Goal: Task Accomplishment & Management: Complete application form

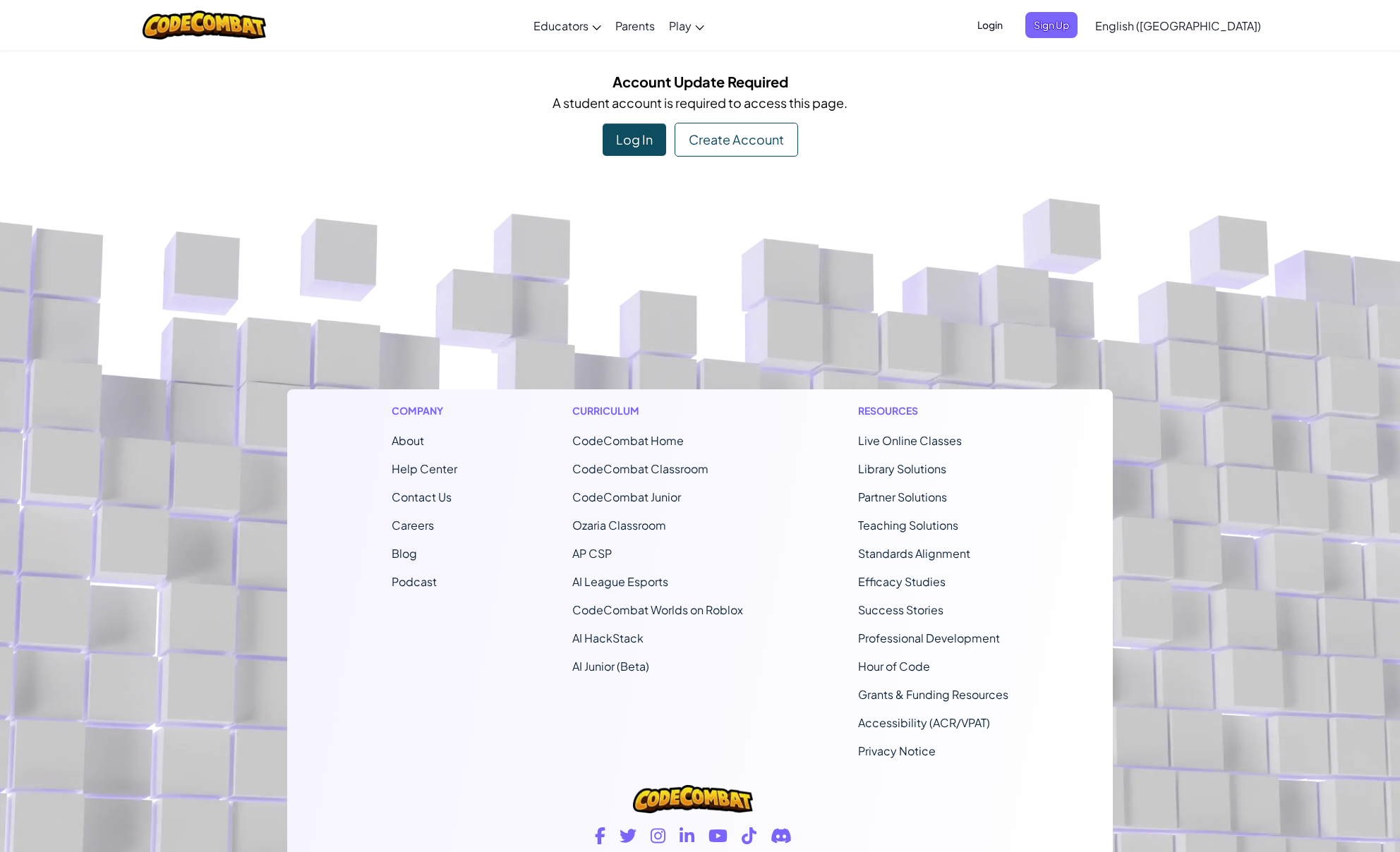
click at [742, 141] on div "Create Account" at bounding box center [736, 140] width 124 height 34
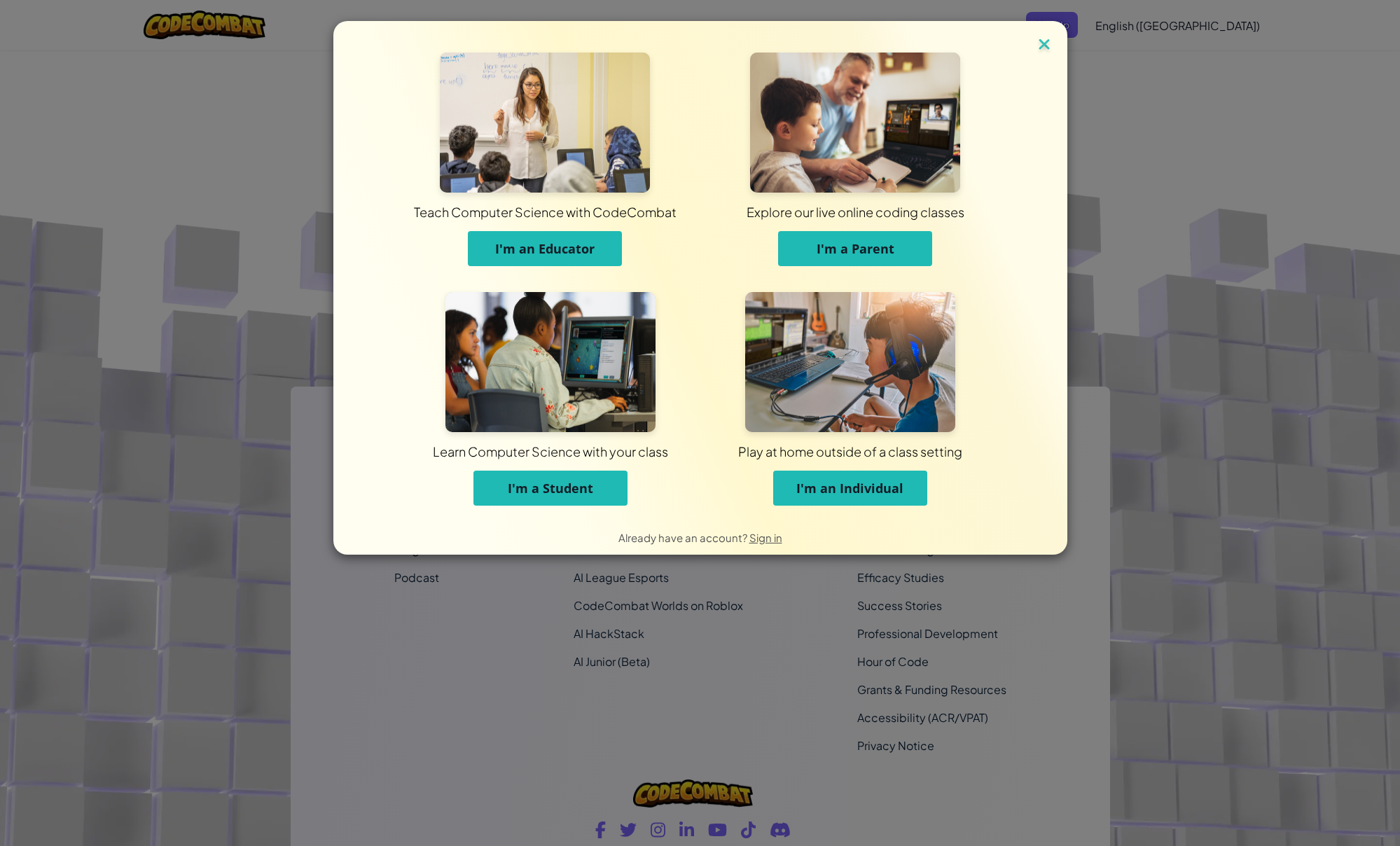
click at [1048, 51] on img at bounding box center [1045, 45] width 18 height 21
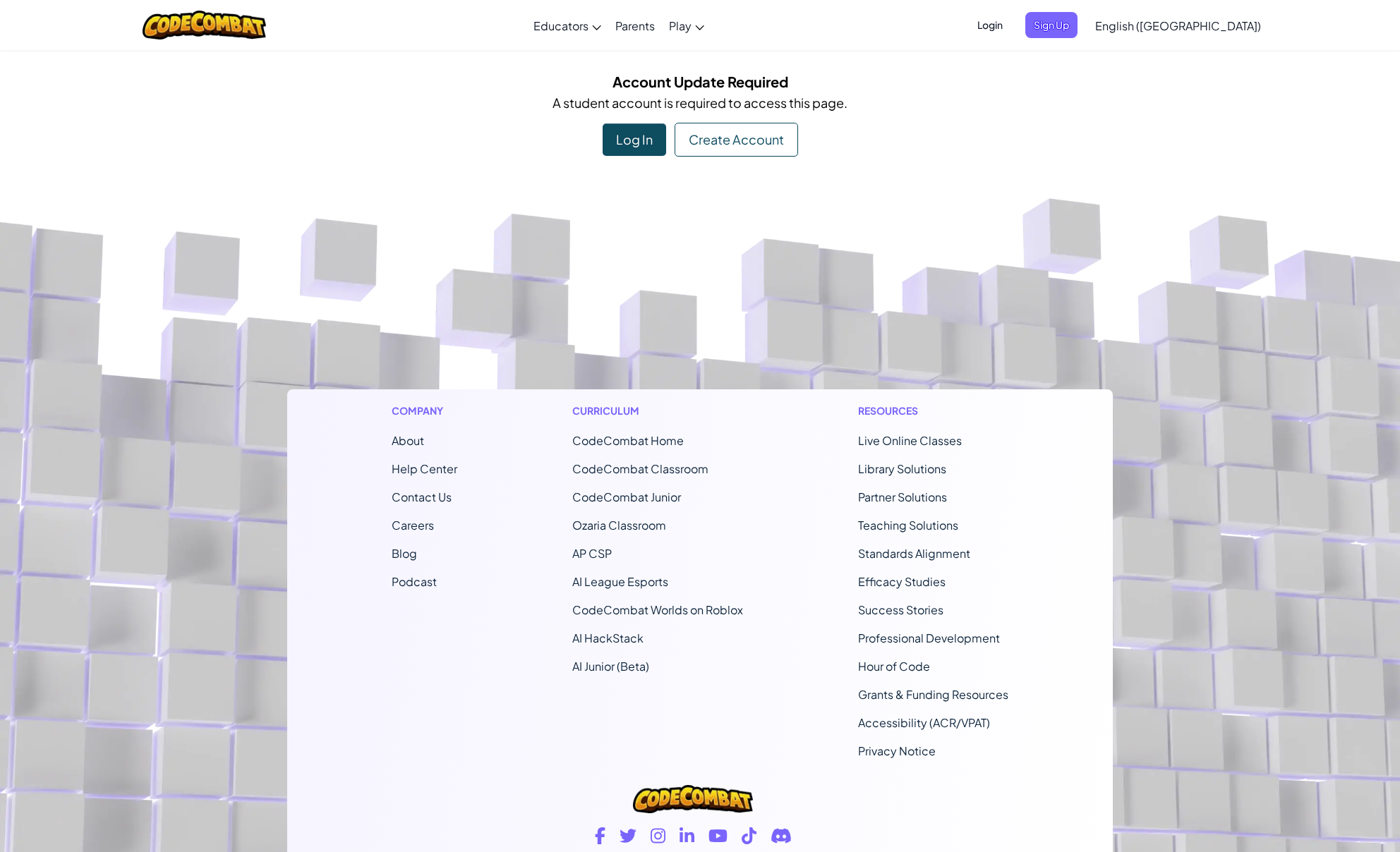
click at [658, 137] on div "Log In" at bounding box center [634, 140] width 63 height 33
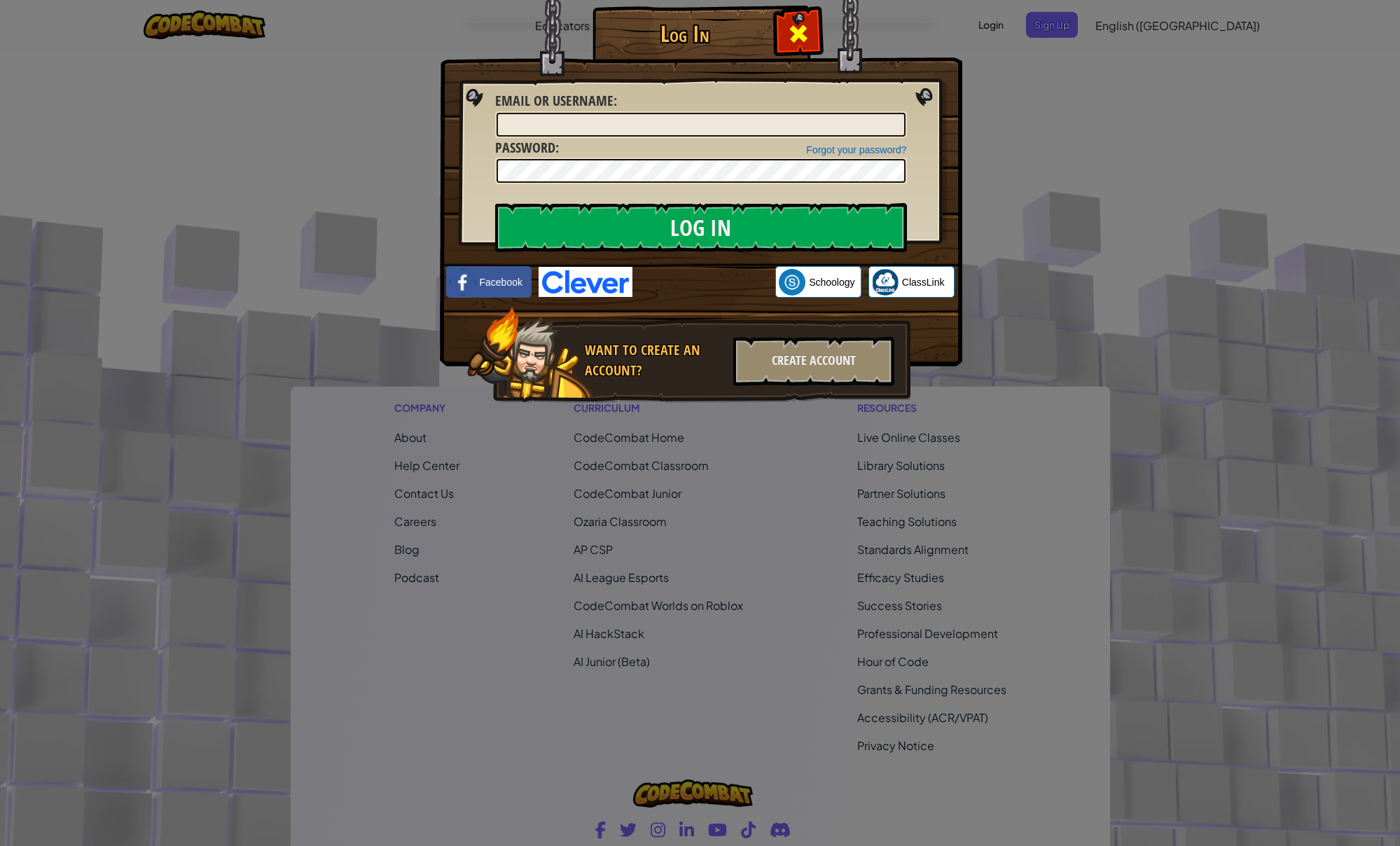
click at [801, 34] on span at bounding box center [798, 34] width 23 height 23
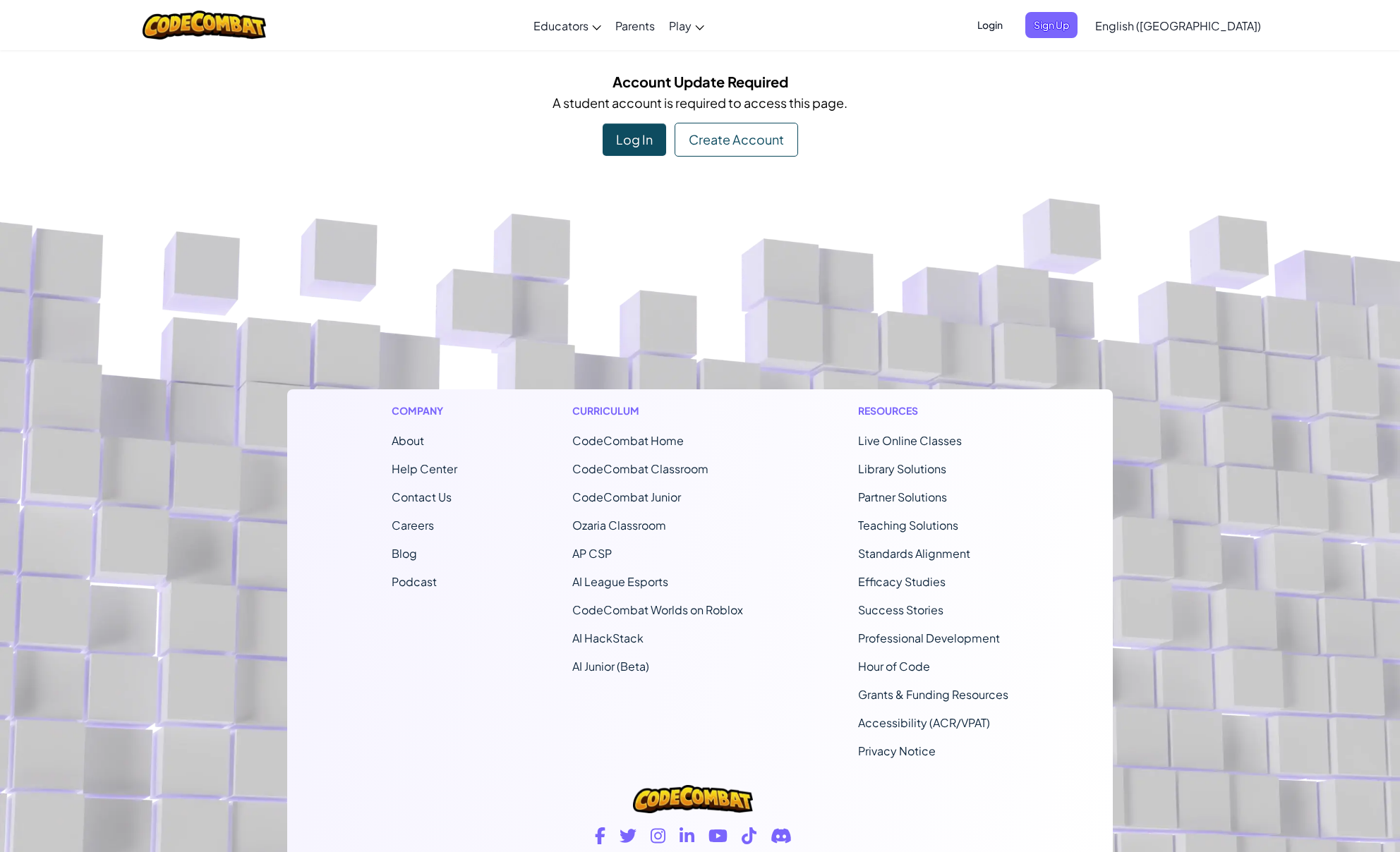
click at [726, 149] on div "Create Account" at bounding box center [736, 140] width 124 height 34
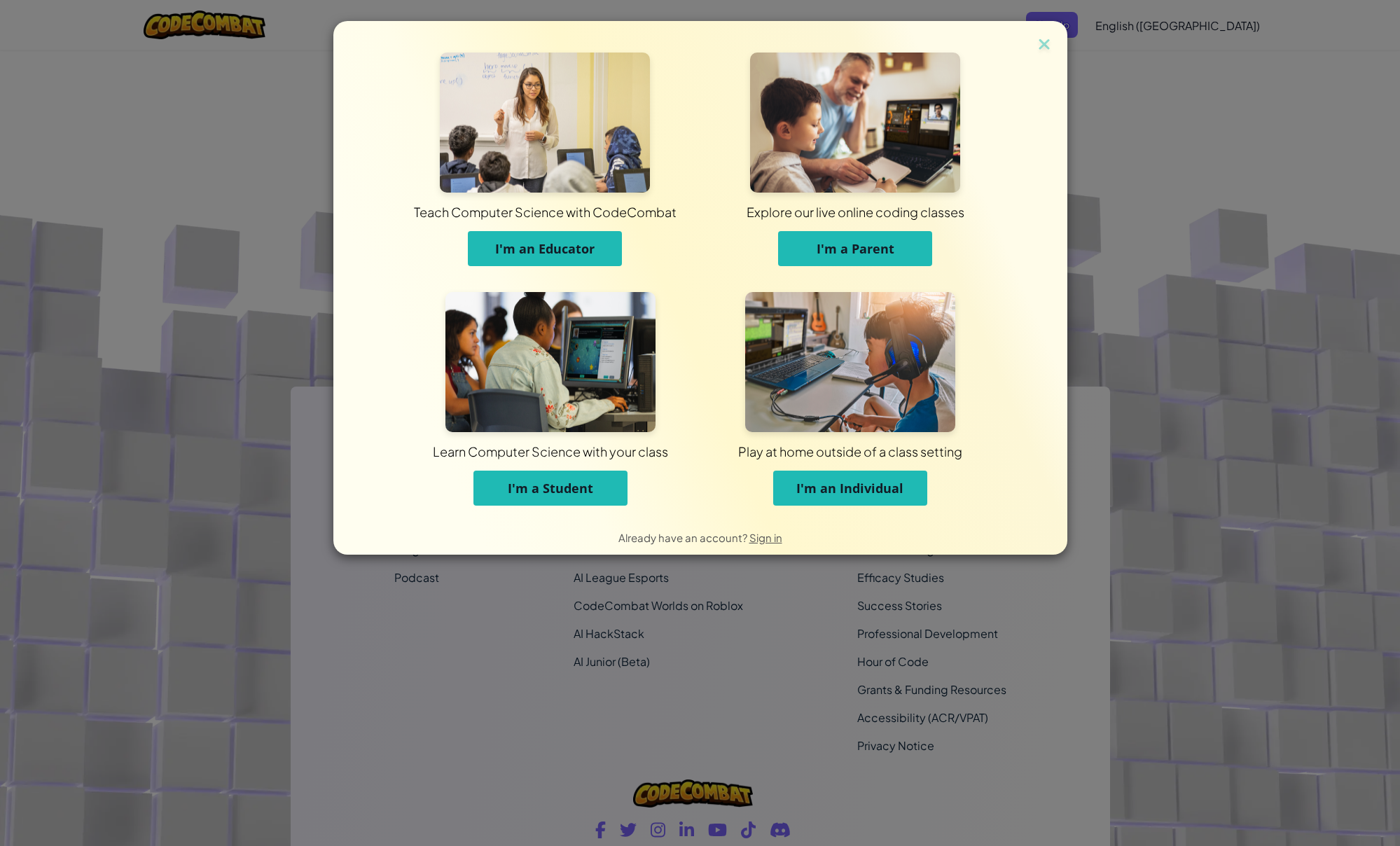
click at [572, 491] on span "I'm a Student" at bounding box center [550, 488] width 86 height 17
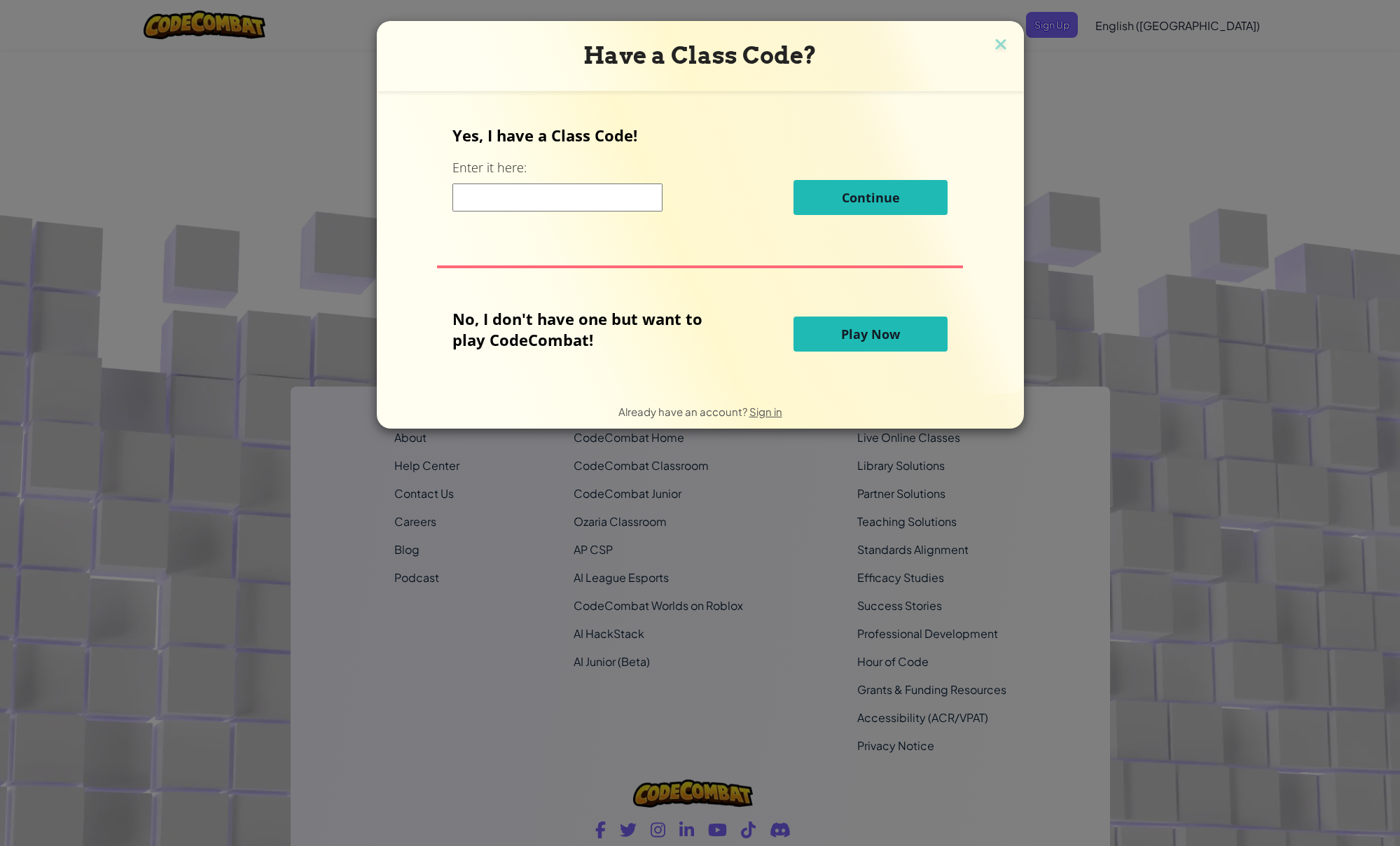
click at [574, 208] on input at bounding box center [557, 197] width 210 height 28
click at [564, 199] on input at bounding box center [557, 197] width 210 height 28
paste input "EyePlaneFox"
type input "EyePlaneFox"
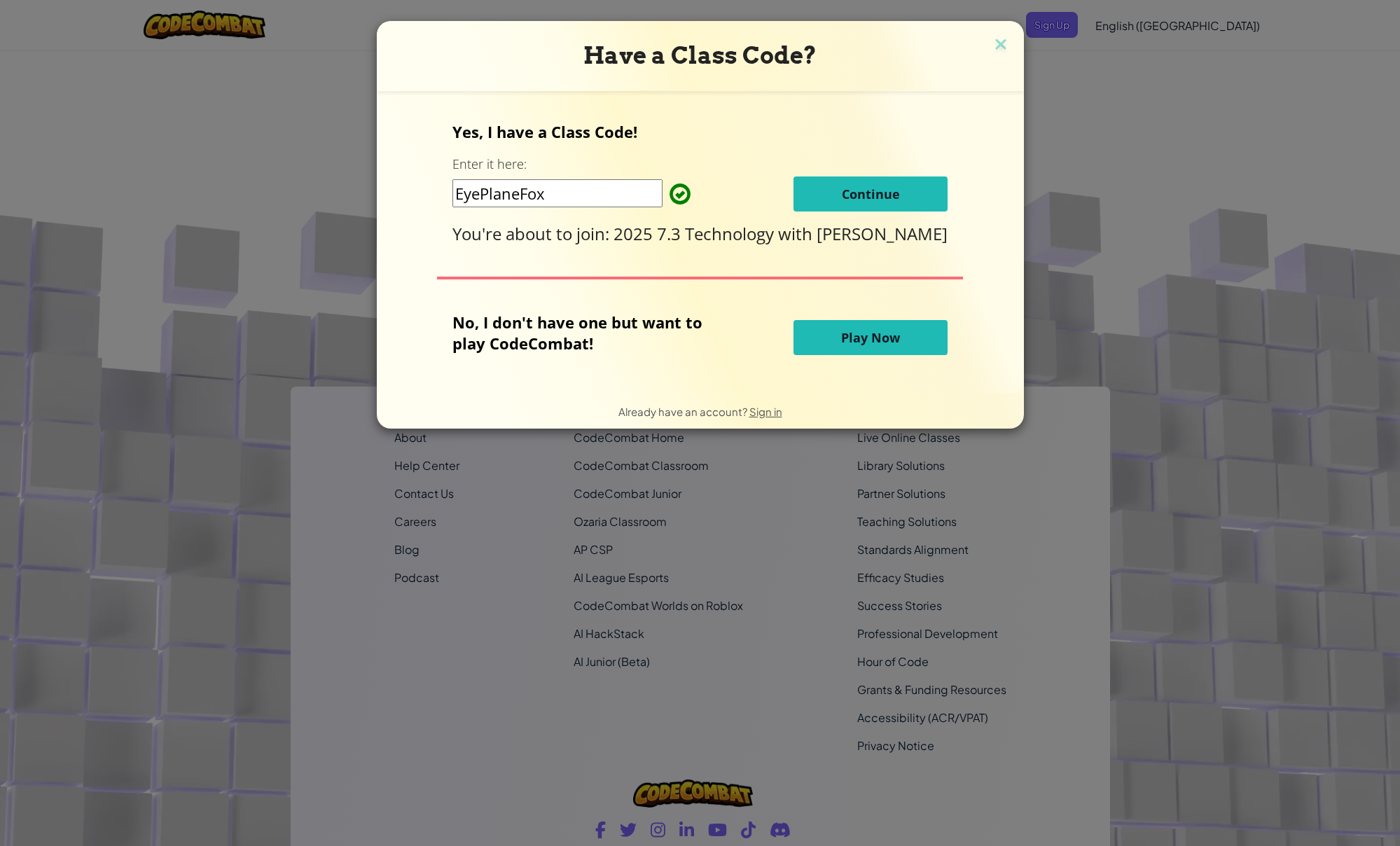
click at [847, 202] on button "Continue" at bounding box center [870, 194] width 154 height 35
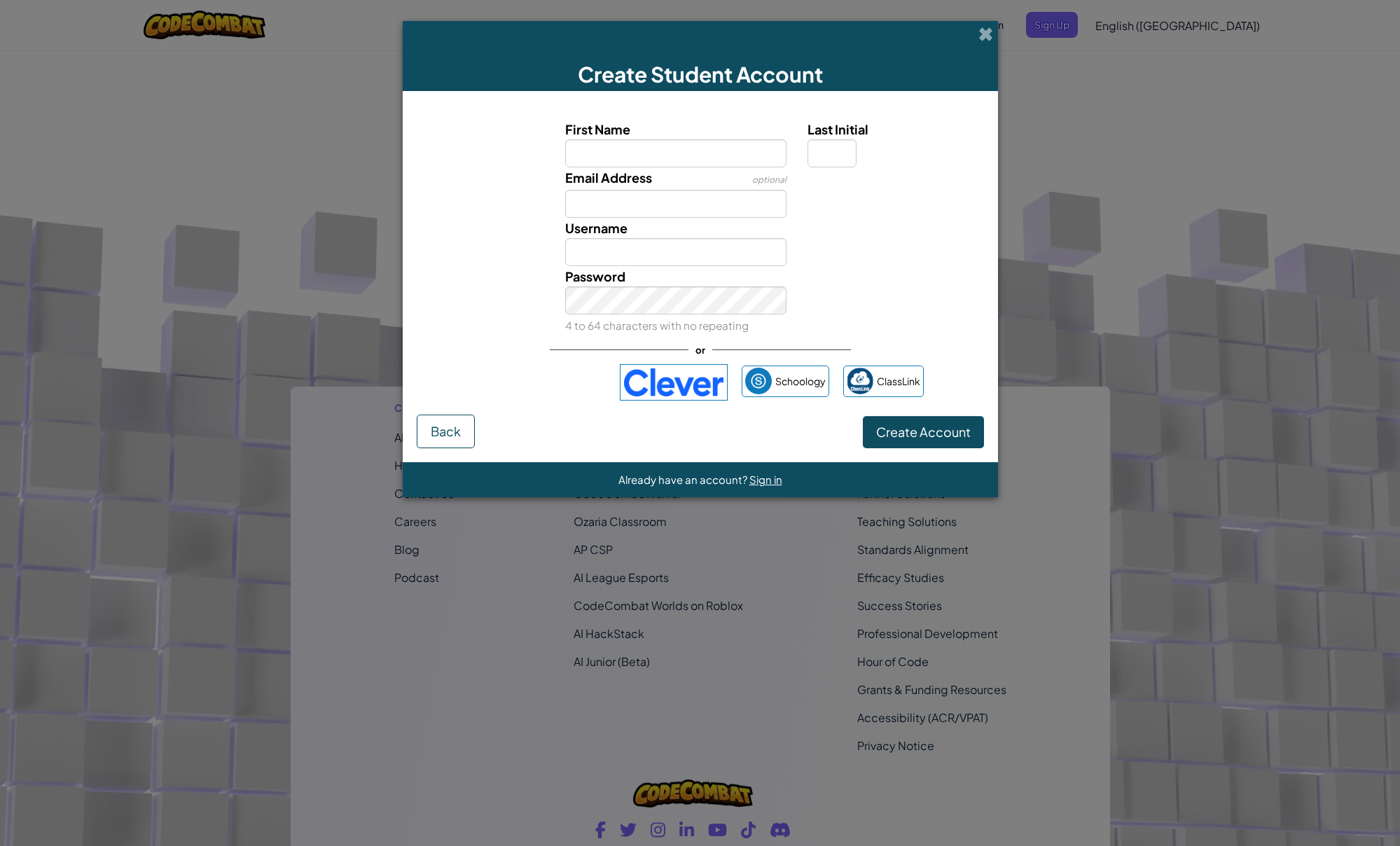
click at [562, 374] on div "Sign in with Google. Opens in new tab" at bounding box center [541, 382] width 129 height 31
click at [441, 426] on span "Back" at bounding box center [446, 431] width 30 height 16
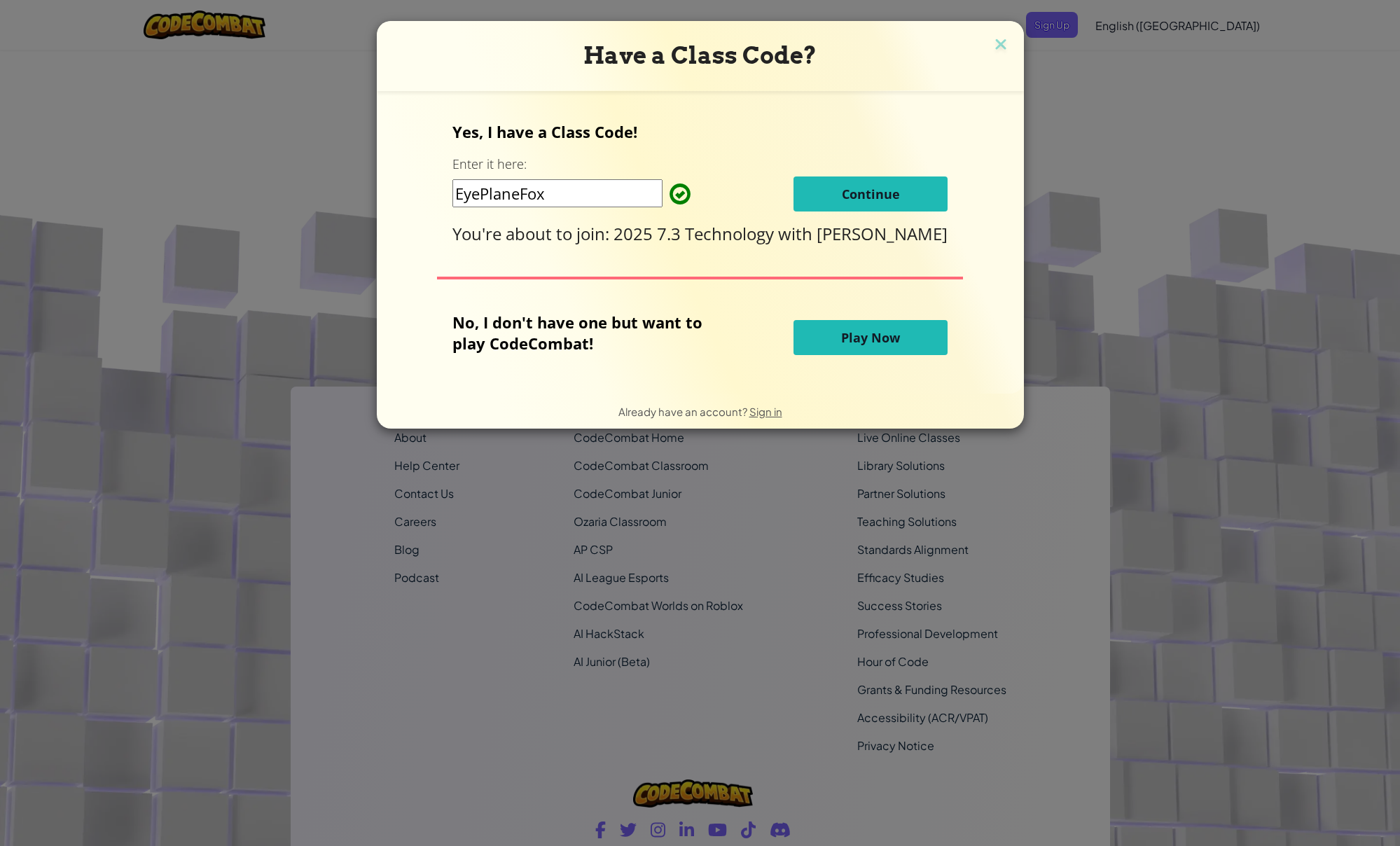
click at [988, 40] on div "Have a Class Code?" at bounding box center [700, 56] width 647 height 70
drag, startPoint x: 461, startPoint y: 333, endPoint x: 666, endPoint y: 349, distance: 205.6
click at [666, 349] on p "No, I don't have one but want to play CodeCombat!" at bounding box center [588, 332] width 271 height 42
click at [678, 355] on div "No, I don't have one but want to play CodeCombat!" at bounding box center [623, 337] width 341 height 52
click at [694, 208] on div "EyePlaneFox Continue" at bounding box center [700, 194] width 495 height 35
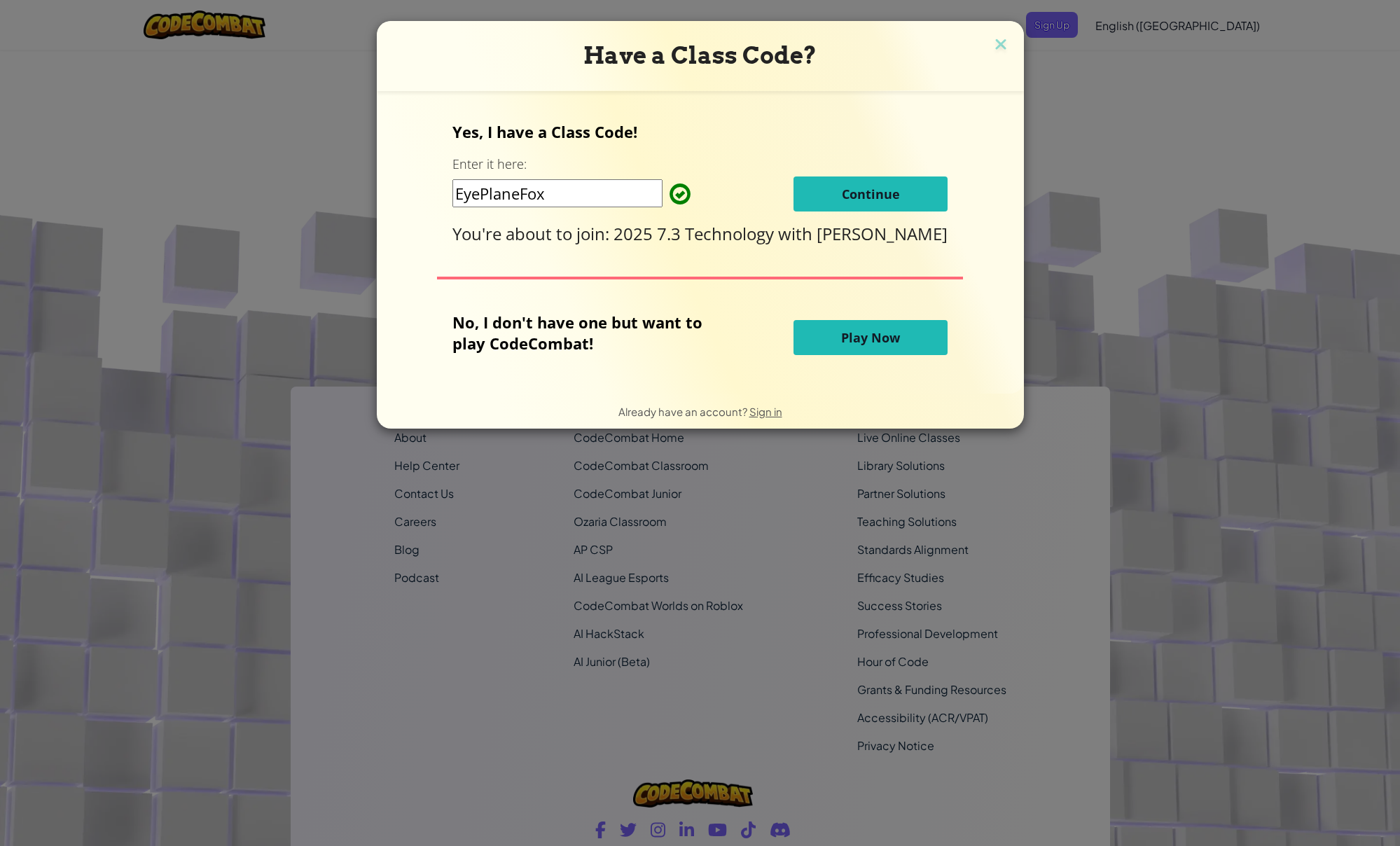
click at [1003, 60] on h3 "Have a Class Code?" at bounding box center [700, 56] width 626 height 29
click at [994, 54] on img at bounding box center [1001, 45] width 18 height 21
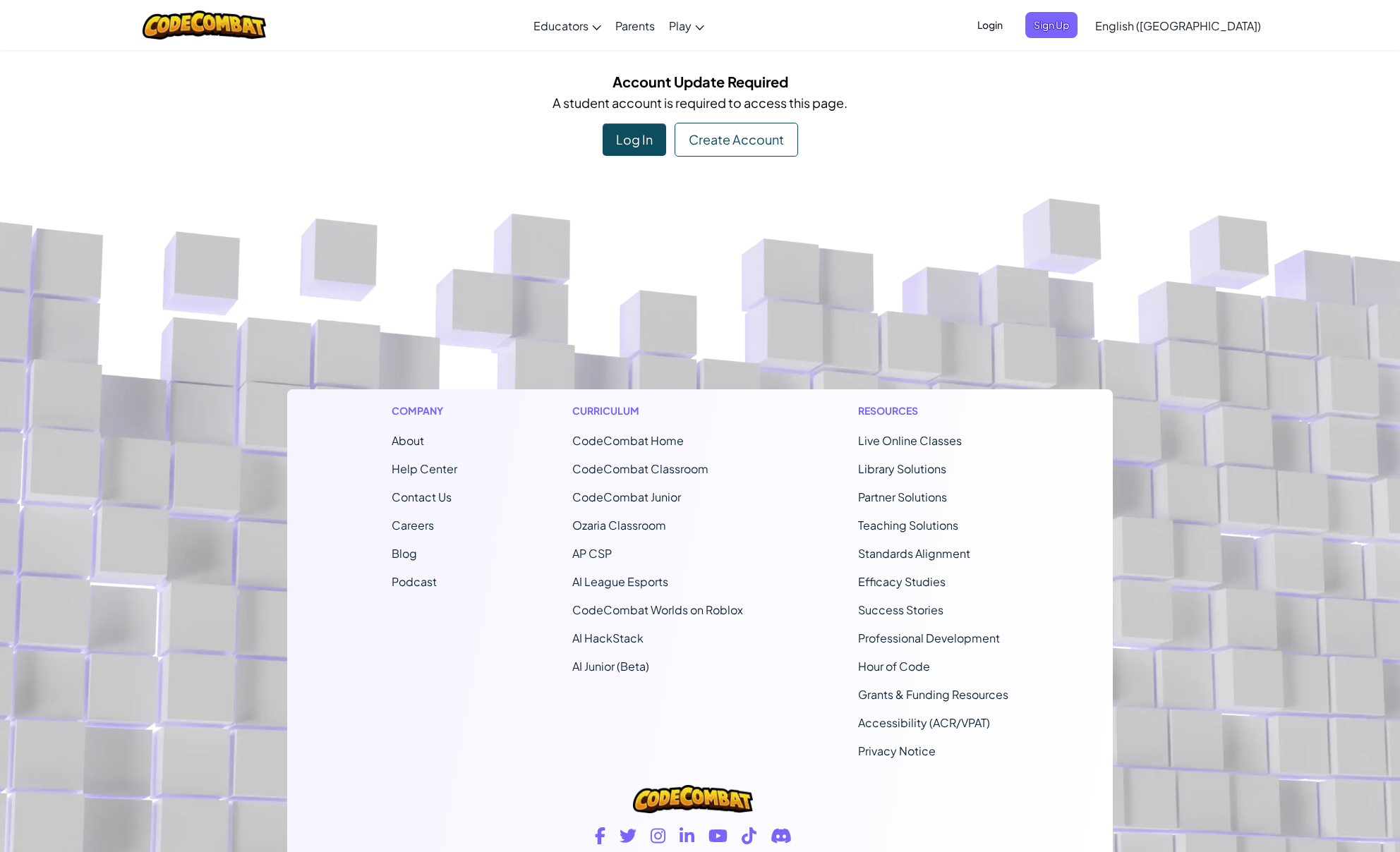
click at [1229, 32] on span "English ([GEOGRAPHIC_DATA])" at bounding box center [1178, 25] width 166 height 15
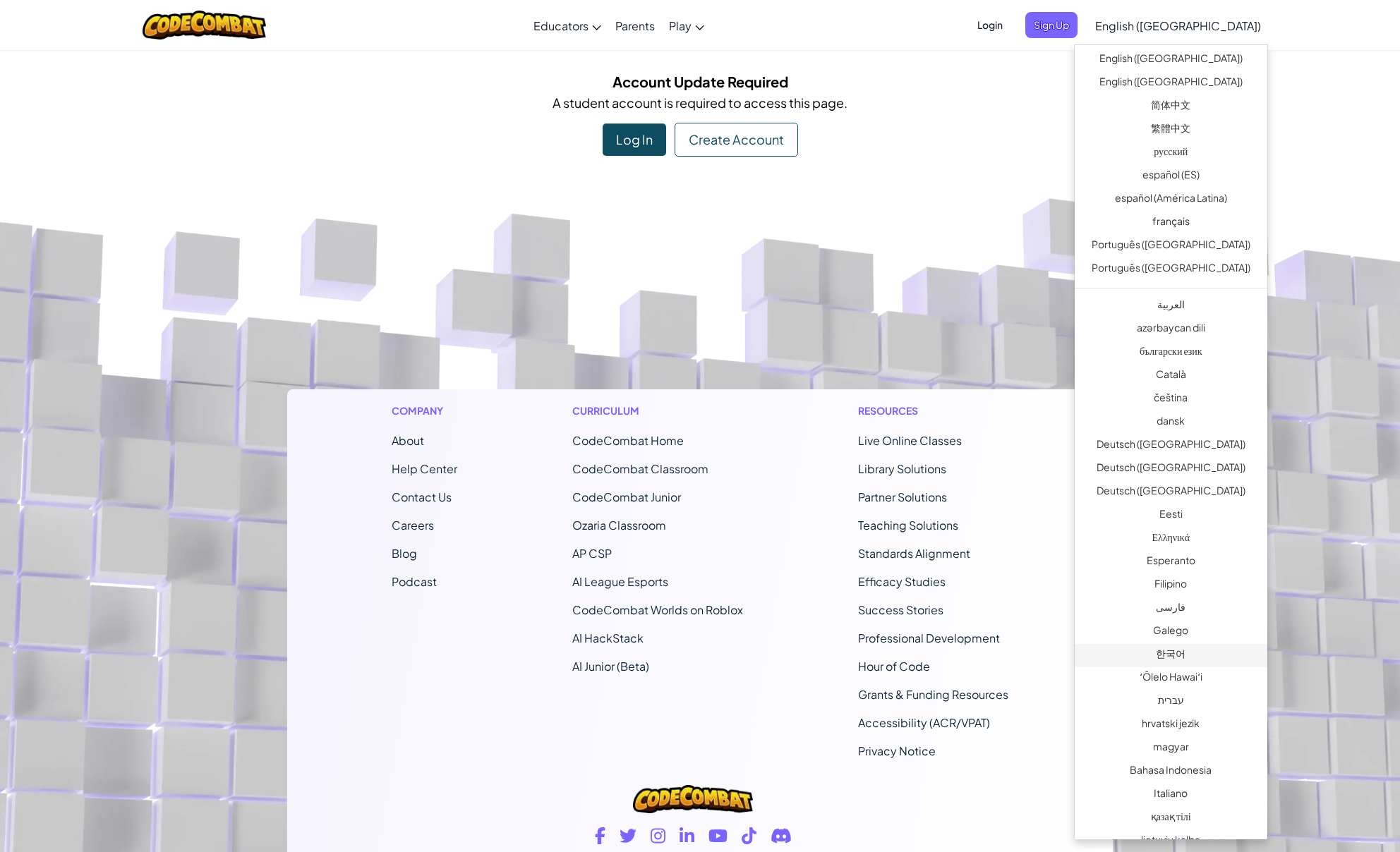
click at [1211, 663] on link "한국어" at bounding box center [1171, 656] width 192 height 23
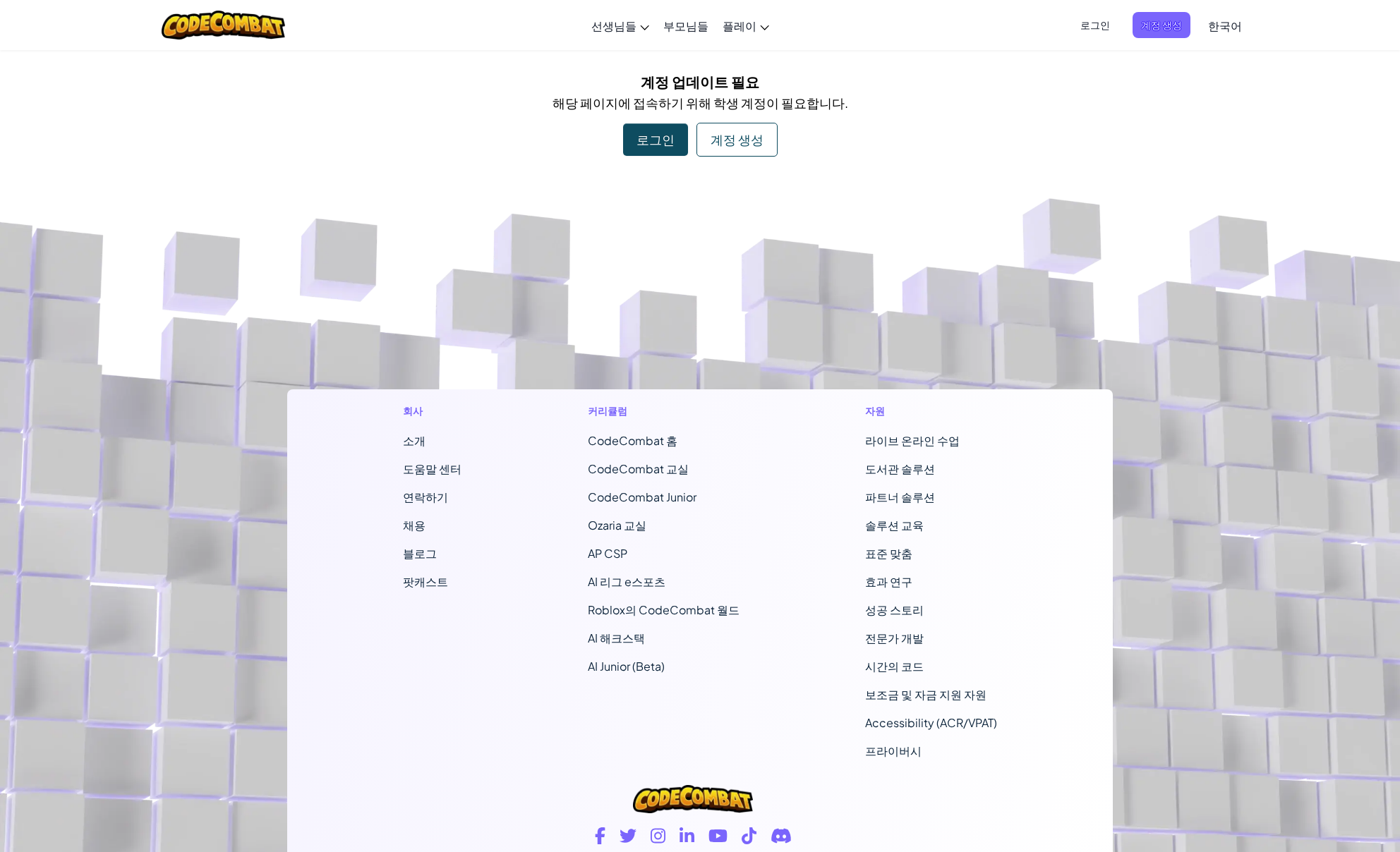
click at [1227, 38] on link "한국어" at bounding box center [1225, 25] width 48 height 38
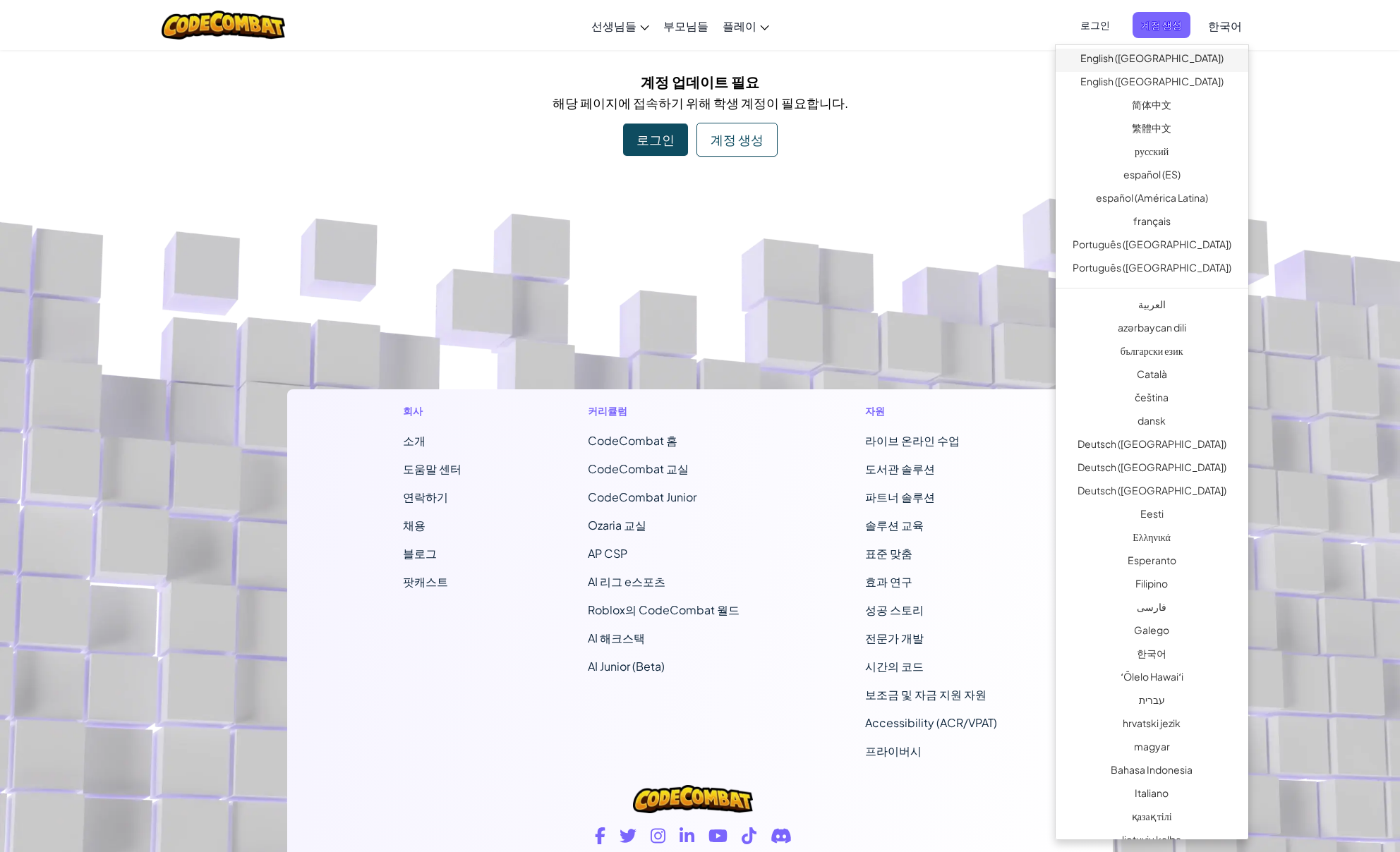
click at [1188, 68] on link "English ([GEOGRAPHIC_DATA])" at bounding box center [1152, 60] width 192 height 23
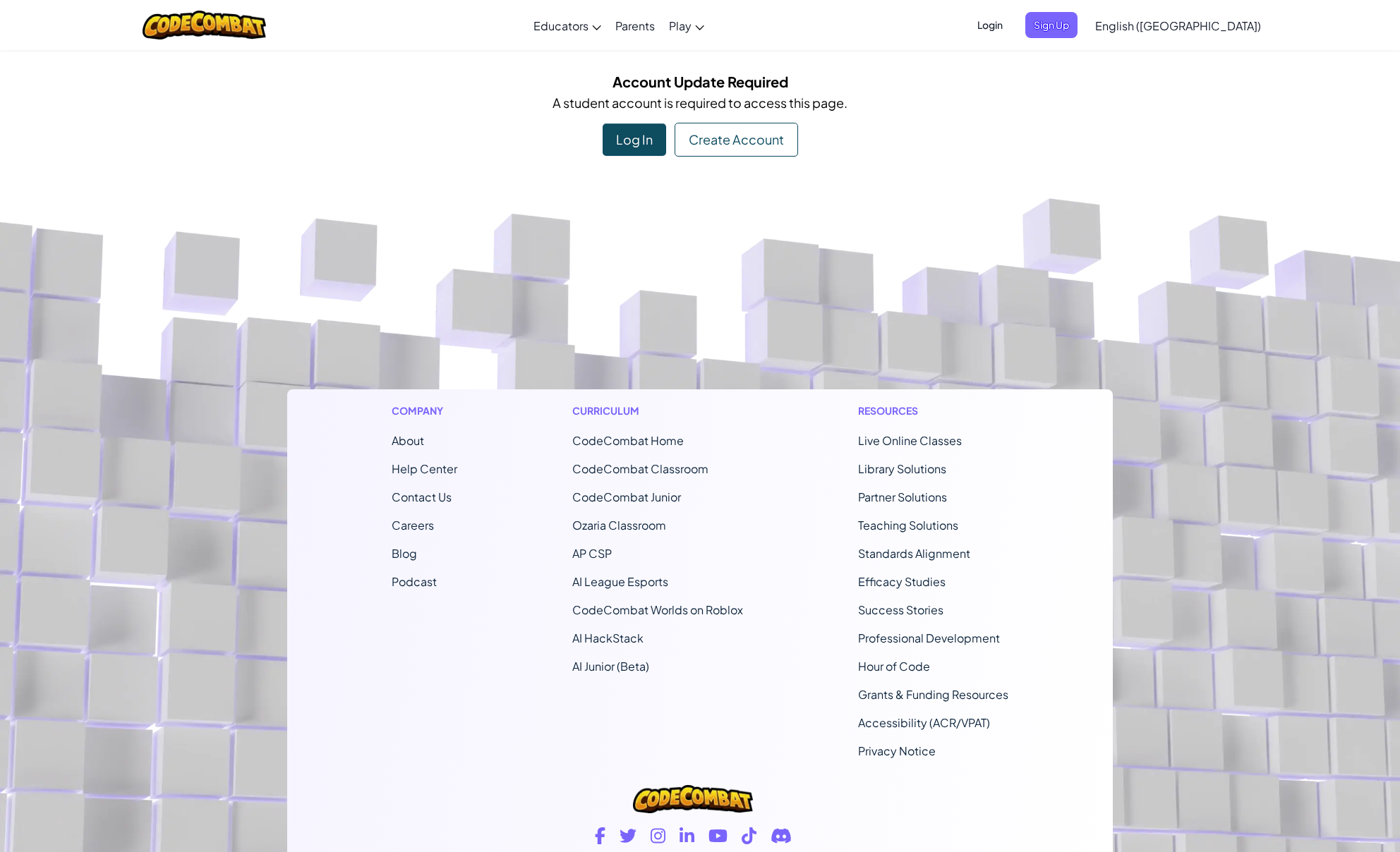
click at [1205, 31] on span "English ([GEOGRAPHIC_DATA])" at bounding box center [1178, 25] width 166 height 15
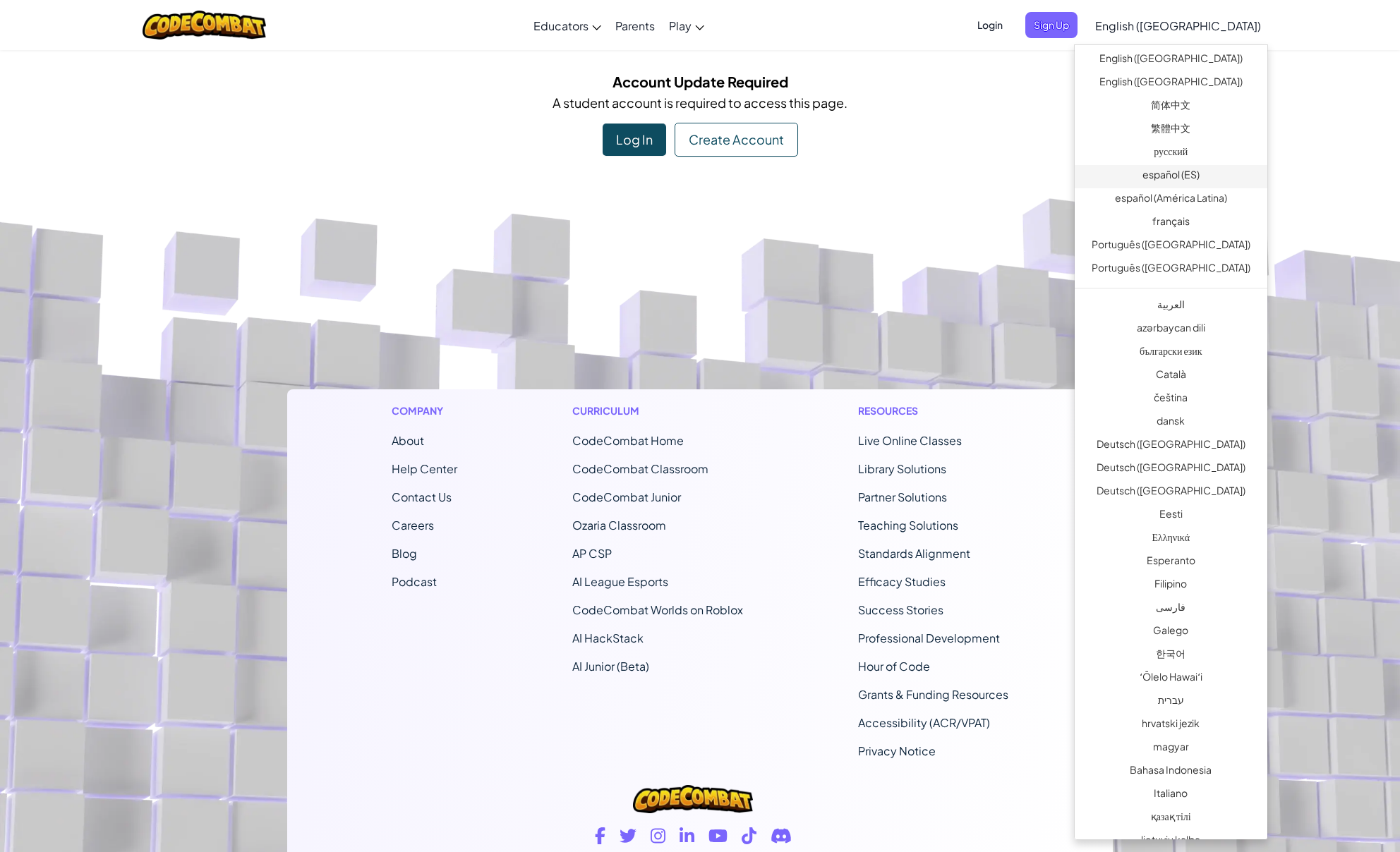
click at [1175, 165] on link "español (ES)" at bounding box center [1171, 176] width 192 height 23
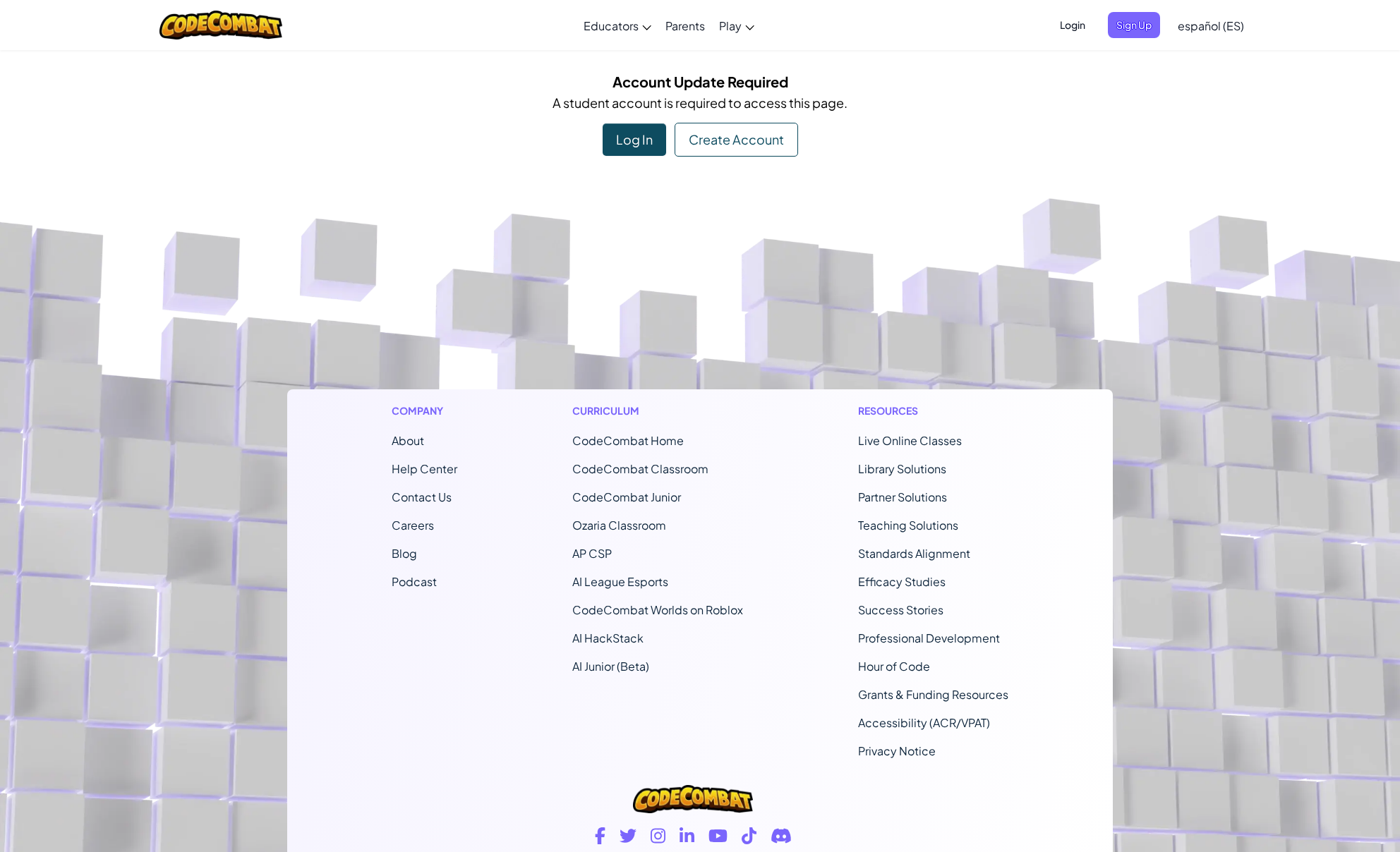
click at [1220, 37] on link "español (ES)" at bounding box center [1211, 25] width 80 height 38
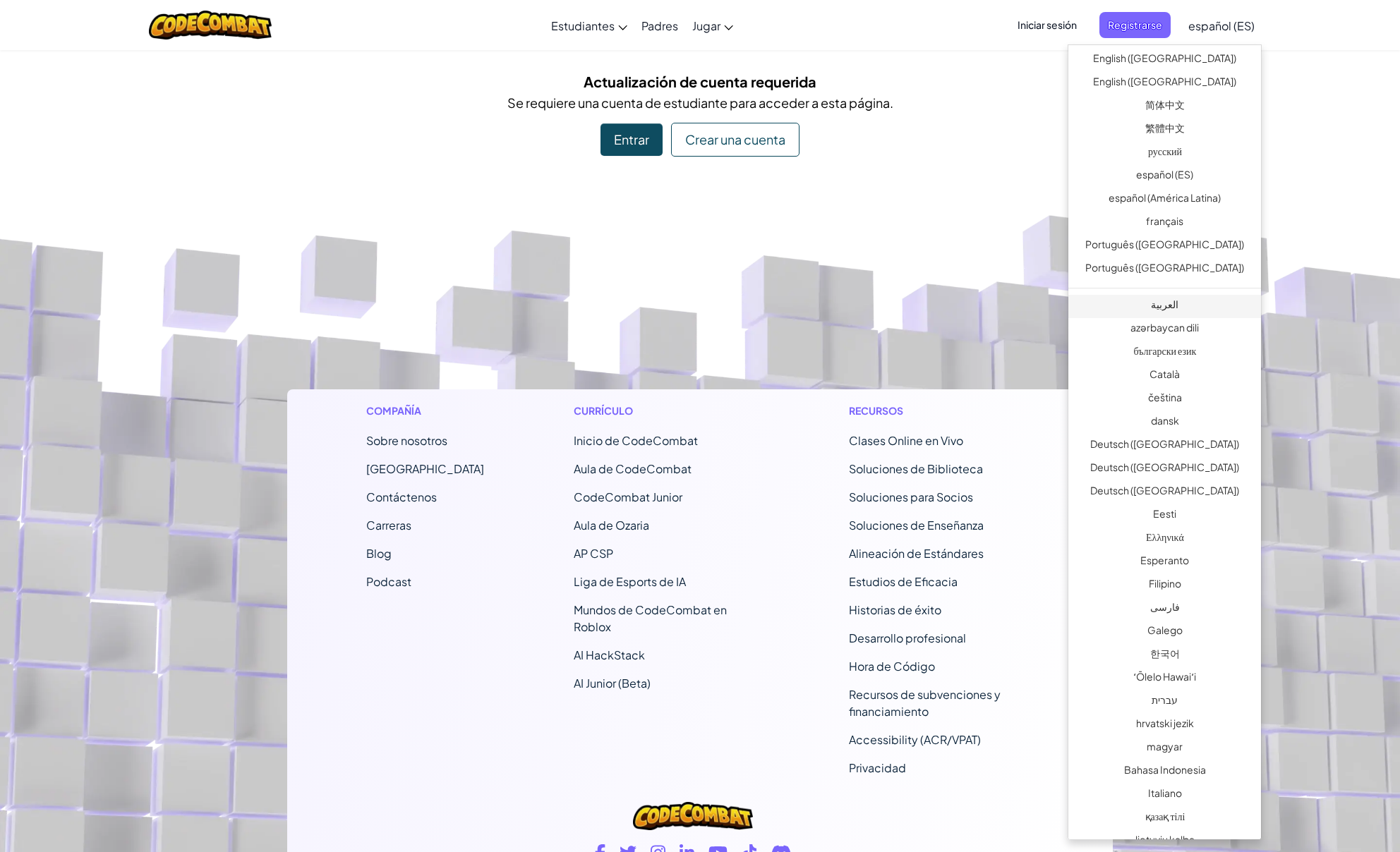
click at [1167, 308] on link "العربية" at bounding box center [1165, 306] width 192 height 23
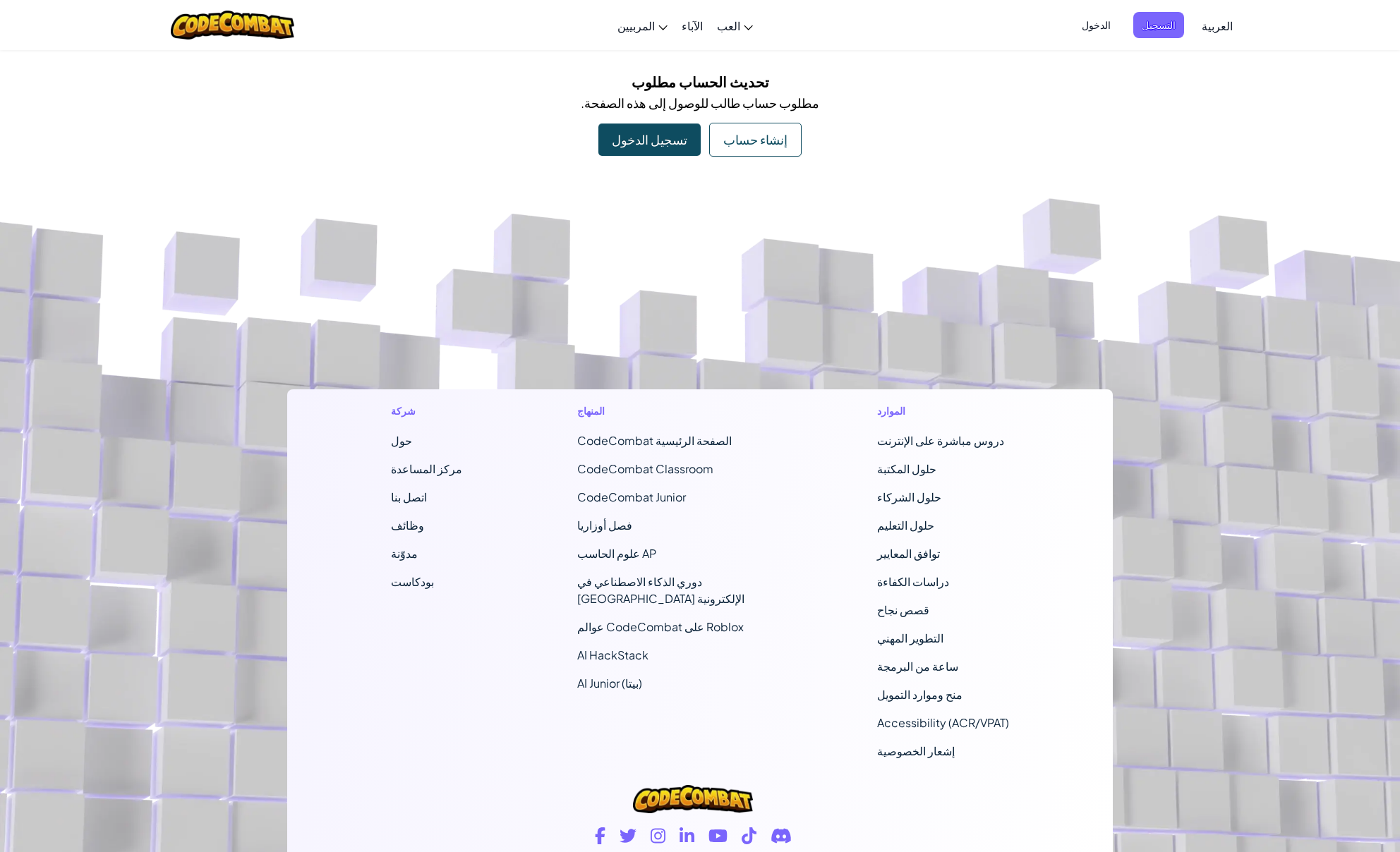
click at [1209, 14] on link "العربية" at bounding box center [1217, 25] width 45 height 38
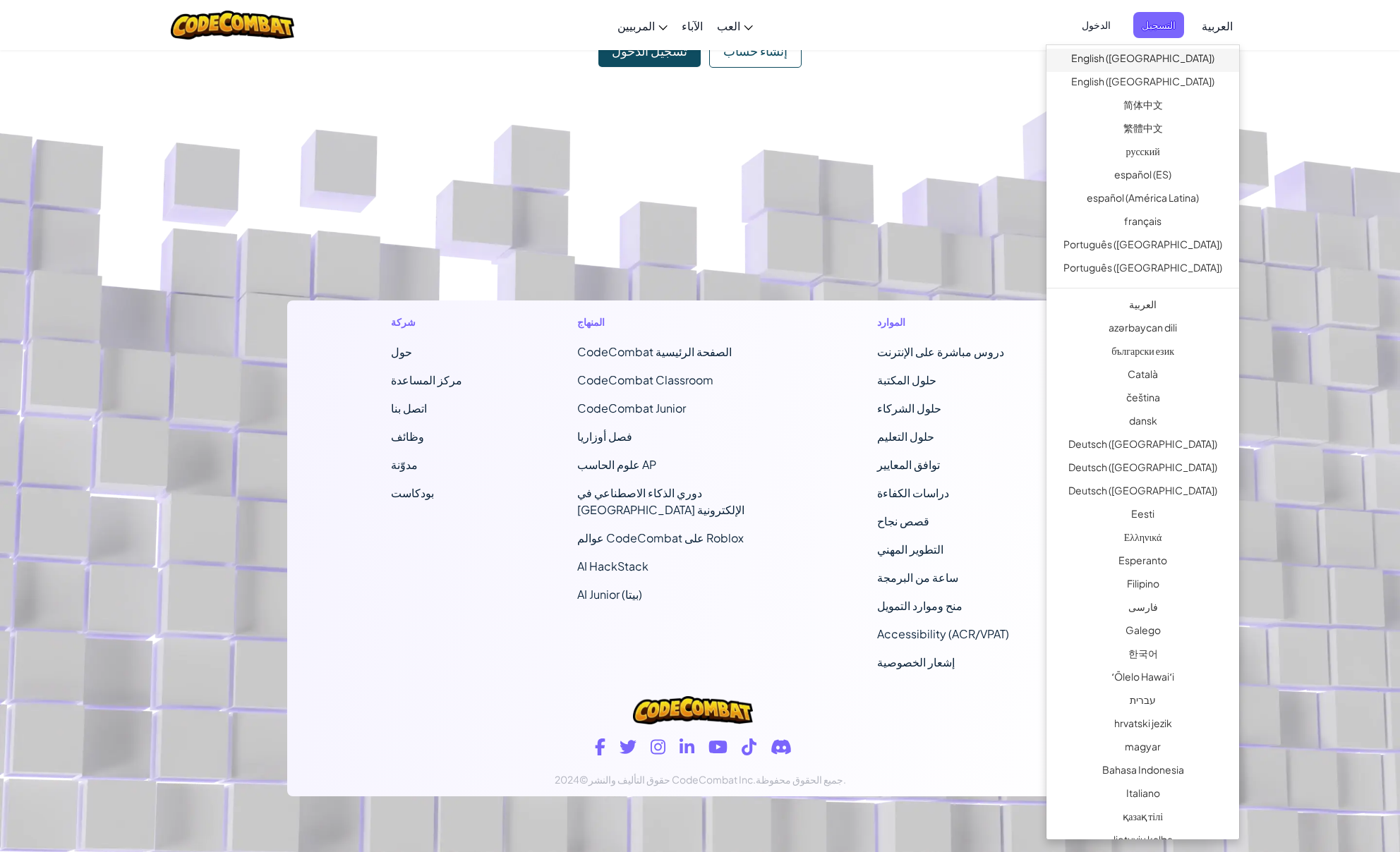
click at [1161, 68] on link "English ([GEOGRAPHIC_DATA])" at bounding box center [1143, 60] width 192 height 23
